Goal: Task Accomplishment & Management: Use online tool/utility

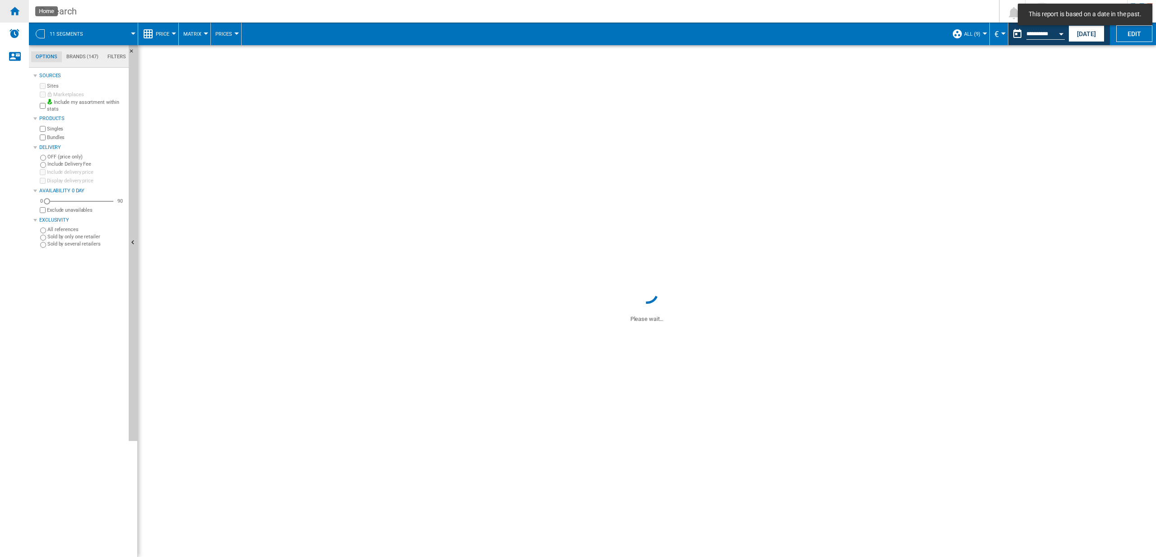
click at [23, 13] on div "Home" at bounding box center [14, 11] width 29 height 23
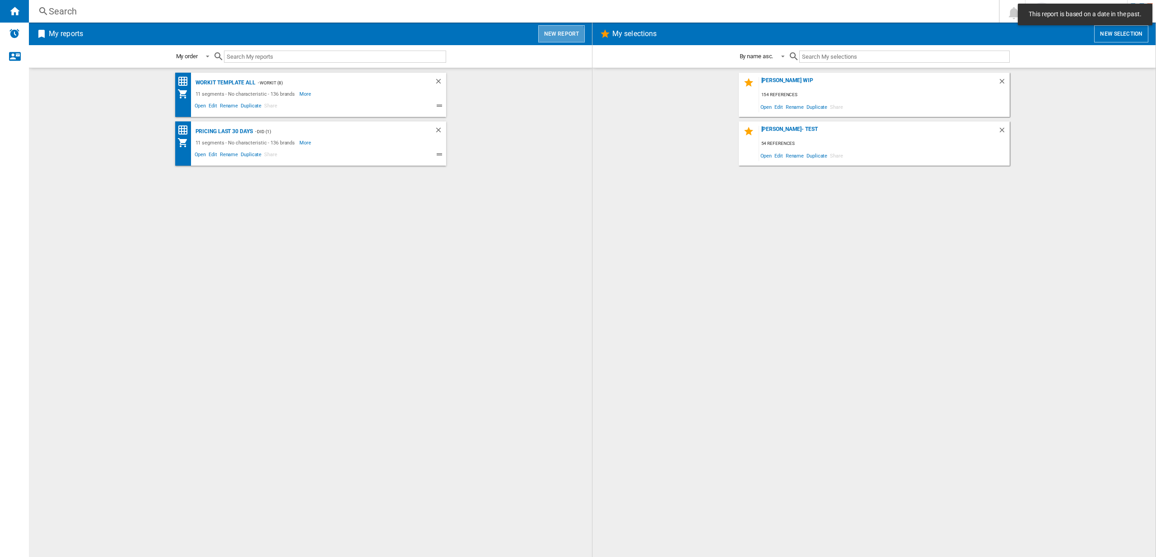
click at [555, 35] on button "New report" at bounding box center [561, 33] width 47 height 17
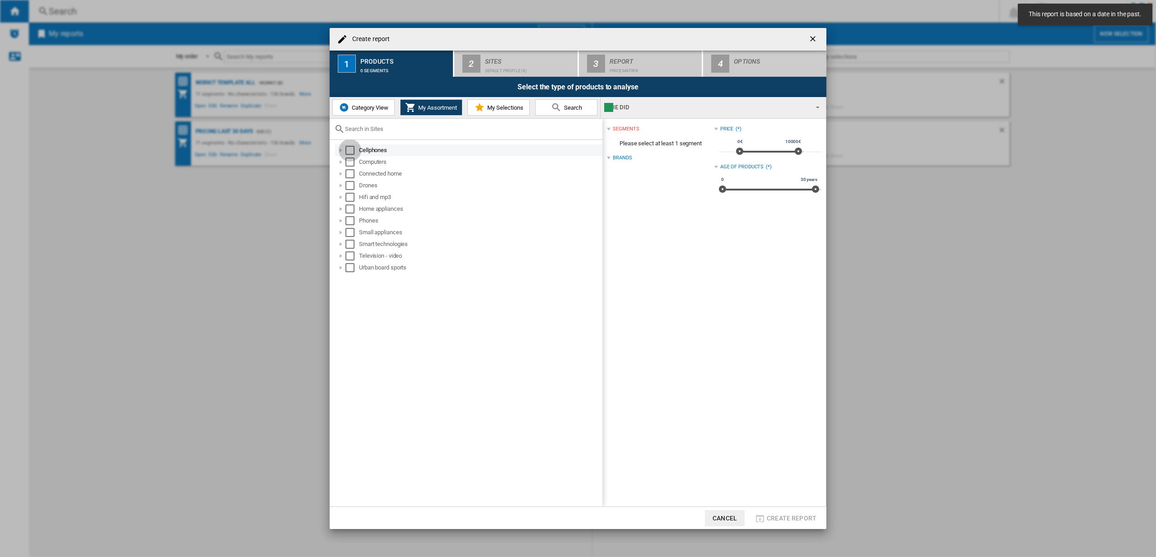
click at [351, 152] on div "Select" at bounding box center [349, 150] width 9 height 9
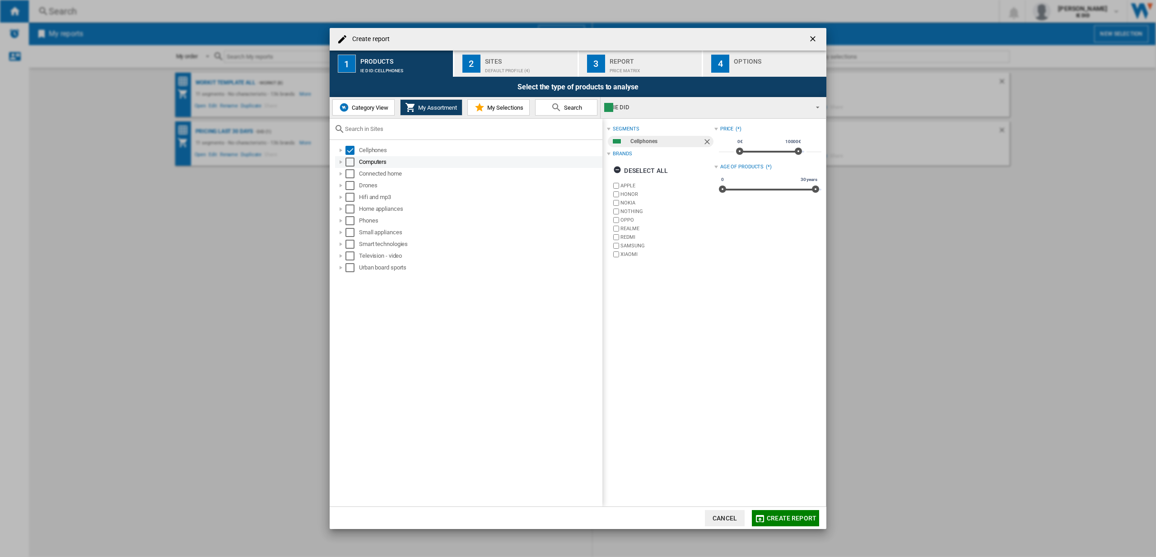
click at [349, 164] on div "Select" at bounding box center [349, 162] width 9 height 9
drag, startPoint x: 349, startPoint y: 171, endPoint x: 351, endPoint y: 182, distance: 11.5
click at [349, 171] on div "Select" at bounding box center [349, 173] width 9 height 9
click at [351, 183] on div "Select" at bounding box center [349, 185] width 9 height 9
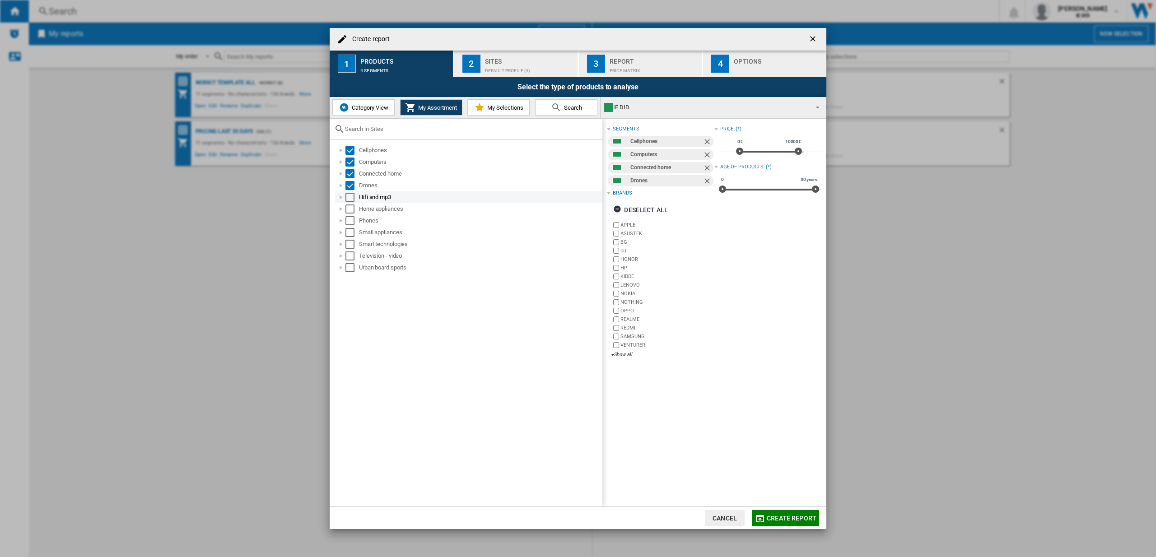
click at [353, 199] on div "Select" at bounding box center [349, 197] width 9 height 9
drag, startPoint x: 352, startPoint y: 209, endPoint x: 352, endPoint y: 221, distance: 11.7
click at [352, 210] on div "Select" at bounding box center [349, 209] width 9 height 9
drag, startPoint x: 352, startPoint y: 221, endPoint x: 347, endPoint y: 225, distance: 6.1
click at [352, 221] on div "Select" at bounding box center [349, 220] width 9 height 9
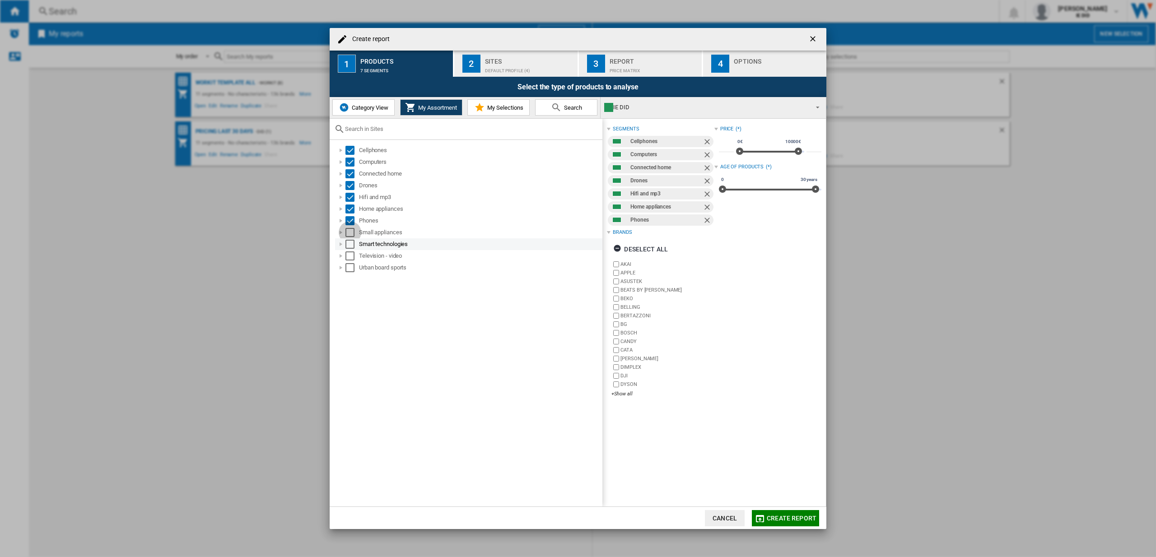
drag, startPoint x: 349, startPoint y: 230, endPoint x: 357, endPoint y: 239, distance: 11.5
click at [350, 231] on div "Select" at bounding box center [349, 232] width 9 height 9
drag, startPoint x: 352, startPoint y: 242, endPoint x: 352, endPoint y: 247, distance: 5.0
click at [352, 243] on div "Select" at bounding box center [349, 244] width 9 height 9
click at [349, 255] on div "Select" at bounding box center [349, 255] width 9 height 9
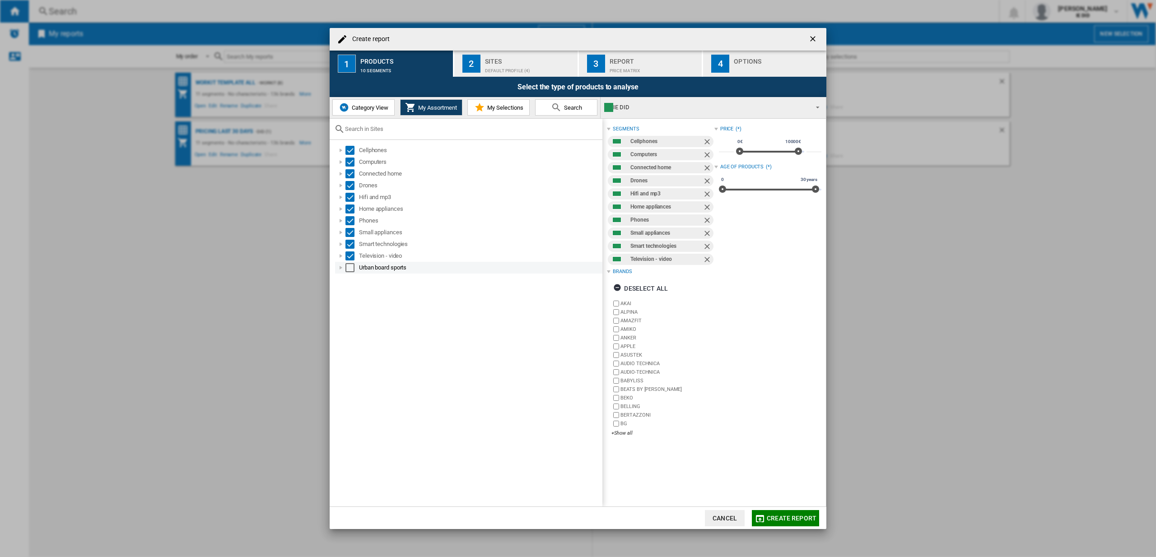
click at [349, 269] on div "Select" at bounding box center [349, 267] width 9 height 9
click at [521, 66] on div "Default profile (4)" at bounding box center [529, 68] width 89 height 9
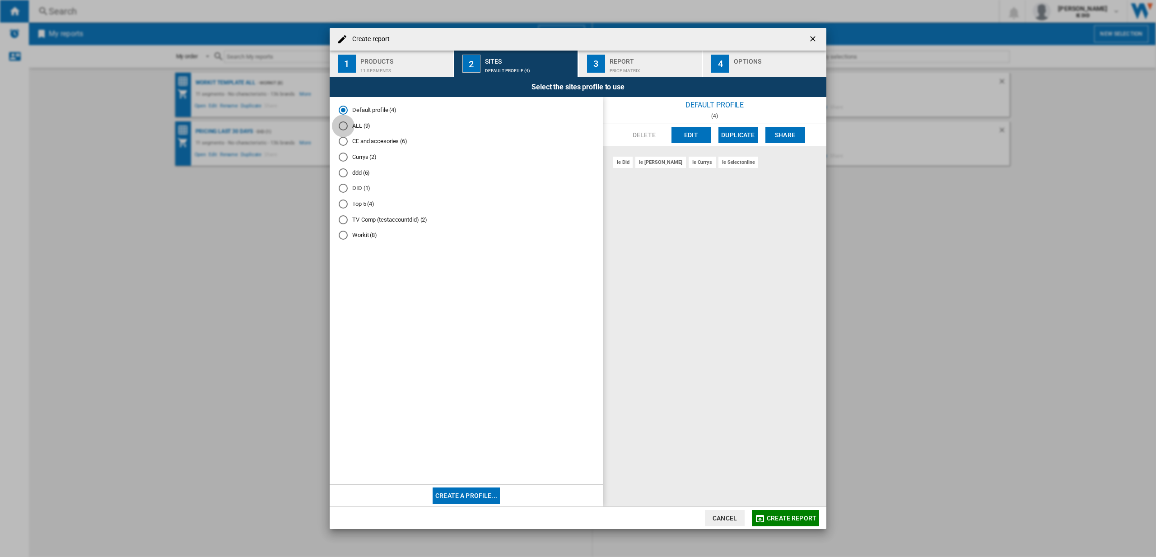
drag, startPoint x: 343, startPoint y: 126, endPoint x: 373, endPoint y: 191, distance: 72.5
click at [344, 126] on div "ALL (9)" at bounding box center [343, 125] width 9 height 9
drag, startPoint x: 794, startPoint y: 515, endPoint x: 794, endPoint y: 508, distance: 6.3
click at [794, 515] on span "Create report" at bounding box center [792, 518] width 50 height 7
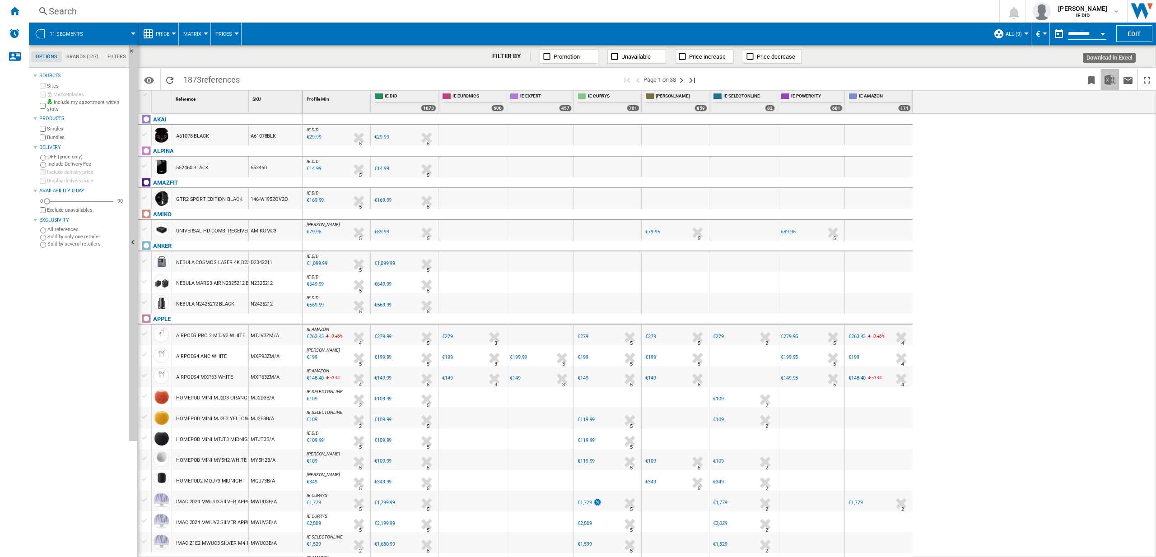
click at [1109, 80] on img "Download in Excel" at bounding box center [1109, 79] width 11 height 11
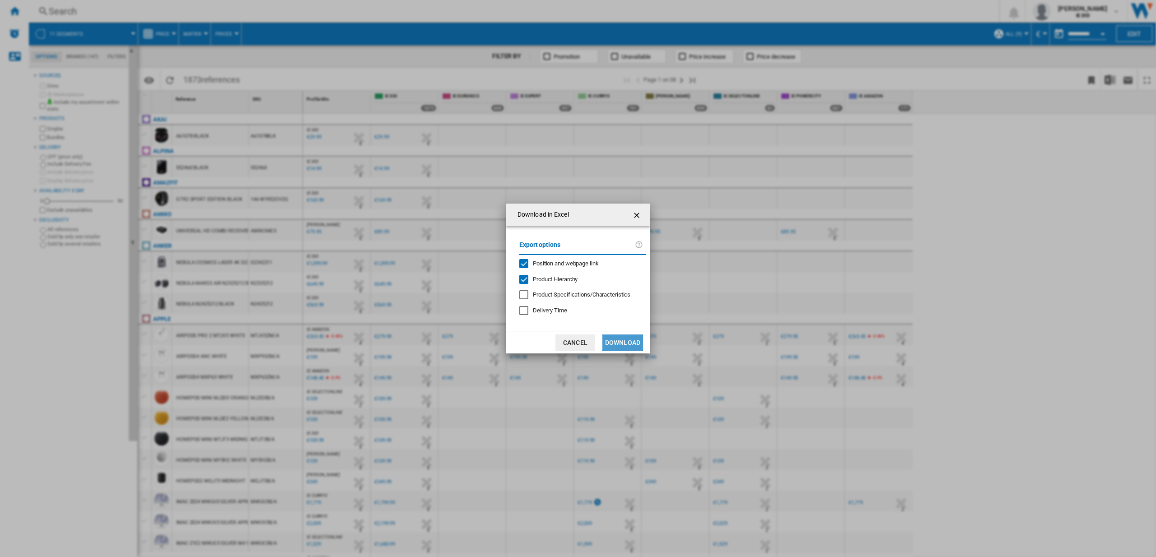
click at [605, 345] on button "Download" at bounding box center [622, 343] width 41 height 16
